Goal: Complete application form

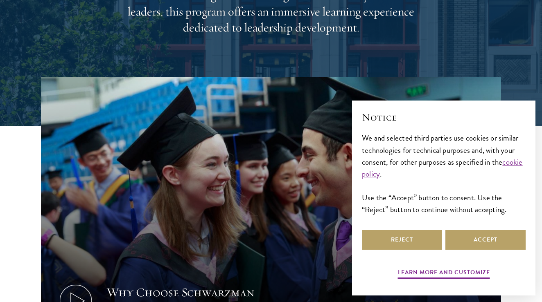
scroll to position [182, 0]
drag, startPoint x: 480, startPoint y: 239, endPoint x: 448, endPoint y: 226, distance: 34.3
click at [480, 239] on button "Accept" at bounding box center [485, 240] width 80 height 20
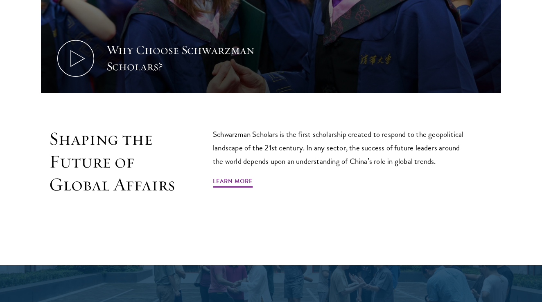
scroll to position [426, 0]
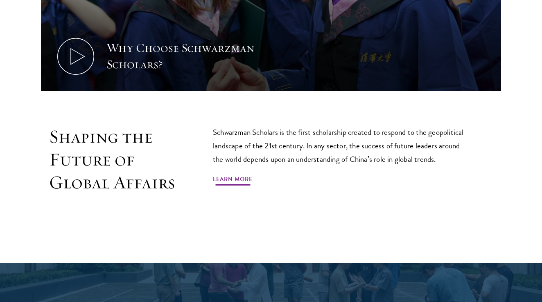
click at [233, 174] on link "Learn More" at bounding box center [233, 180] width 40 height 13
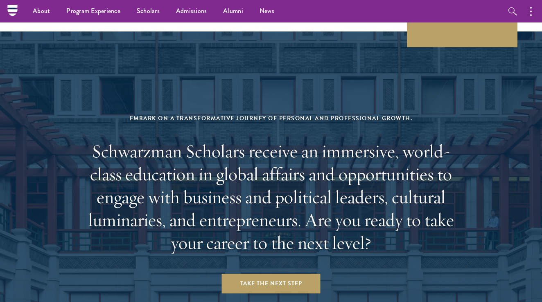
scroll to position [3207, 0]
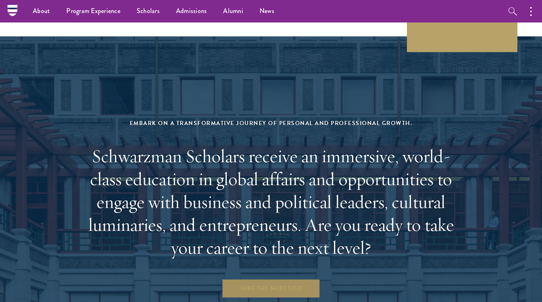
click at [264, 279] on link "Take the Next Step" at bounding box center [271, 289] width 99 height 20
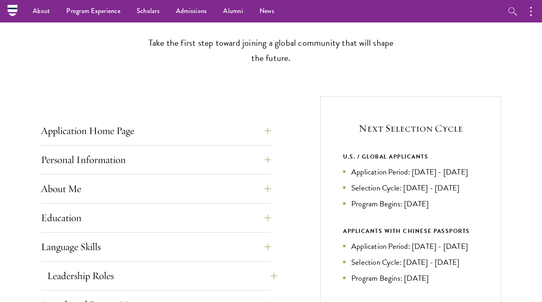
scroll to position [227, 0]
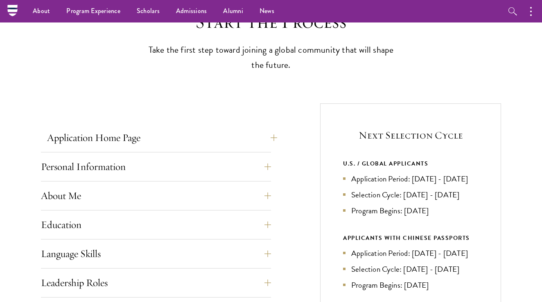
click at [183, 136] on button "Application Home Page" at bounding box center [162, 138] width 230 height 20
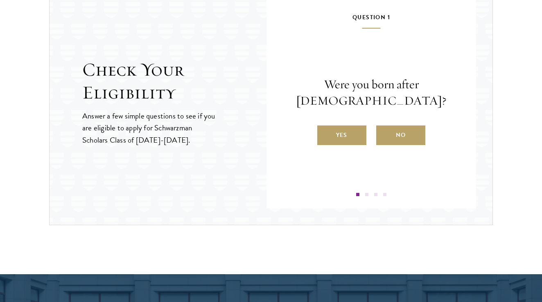
scroll to position [1251, 0]
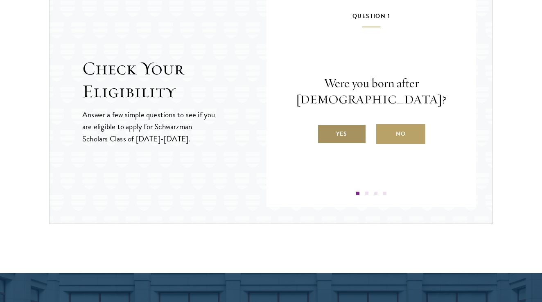
click at [347, 129] on label "Yes" at bounding box center [341, 134] width 49 height 20
click at [324, 129] on input "Yes" at bounding box center [320, 128] width 7 height 7
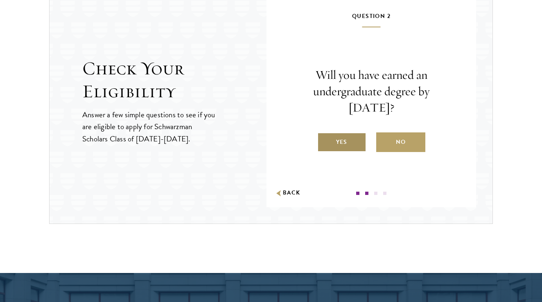
click at [344, 138] on label "Yes" at bounding box center [341, 143] width 49 height 20
click at [324, 138] on input "Yes" at bounding box center [320, 136] width 7 height 7
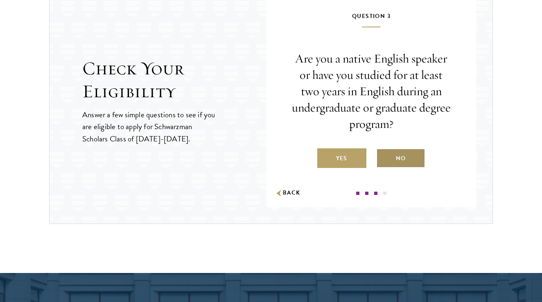
click at [394, 157] on label "No" at bounding box center [400, 158] width 49 height 20
click at [383, 157] on input "No" at bounding box center [379, 153] width 7 height 7
